Goal: Find specific page/section: Find specific page/section

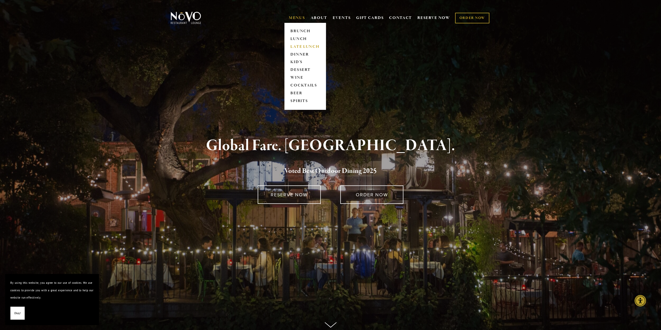
click at [297, 46] on link "LATE LUNCH" at bounding box center [305, 47] width 32 height 8
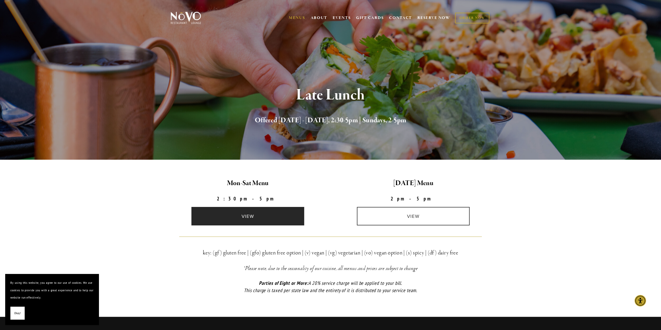
click at [255, 217] on link "view" at bounding box center [247, 216] width 113 height 18
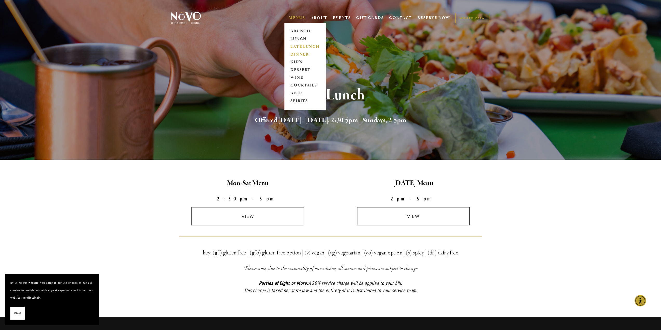
click at [296, 53] on link "DINNER" at bounding box center [305, 55] width 32 height 8
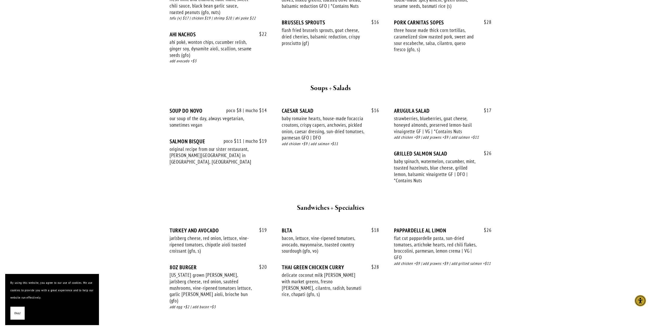
scroll to position [391, 0]
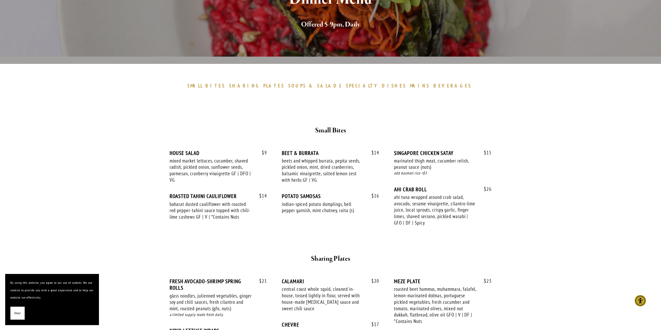
scroll to position [104, 0]
